Goal: Find contact information: Find contact information

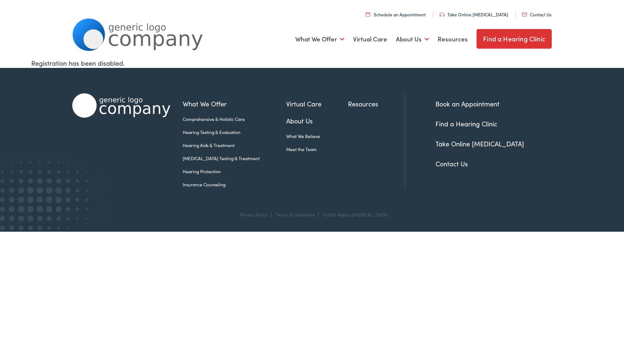
click at [529, 12] on link "Contact Us" at bounding box center [536, 14] width 29 height 6
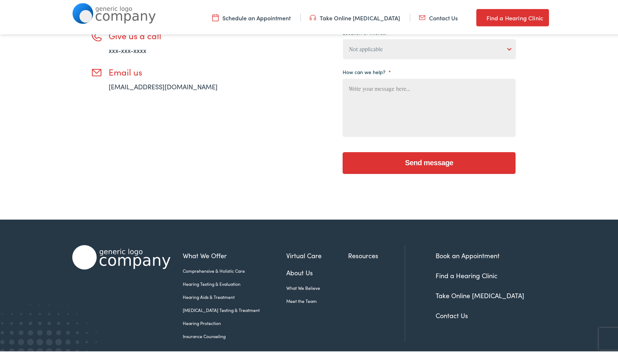
scroll to position [252, 0]
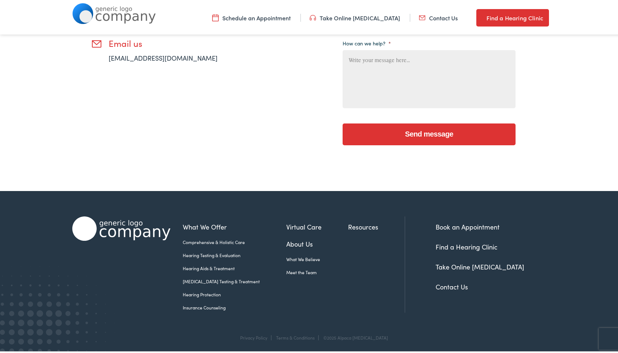
click at [443, 285] on link "Contact Us" at bounding box center [451, 284] width 32 height 9
